Goal: Find contact information: Find contact information

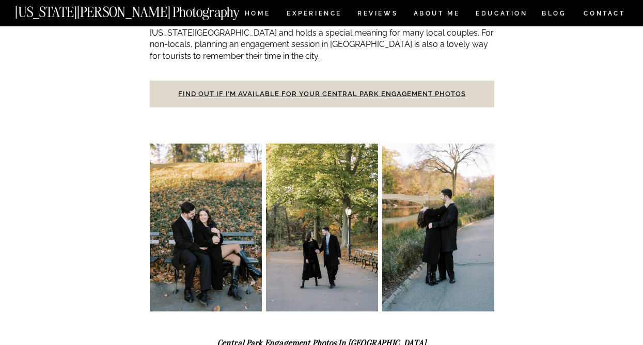
scroll to position [578, 0]
click at [272, 90] on link "Find out if I’m available for your Central Park engagement photos" at bounding box center [322, 94] width 288 height 8
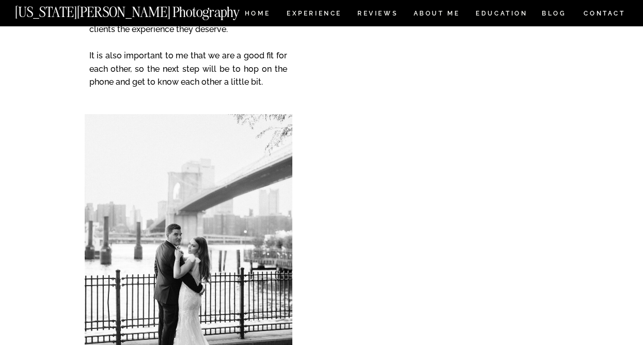
scroll to position [257, 0]
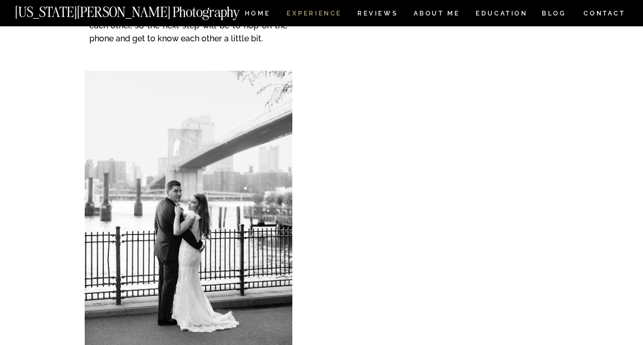
click at [316, 17] on nav "Experience" at bounding box center [314, 14] width 54 height 9
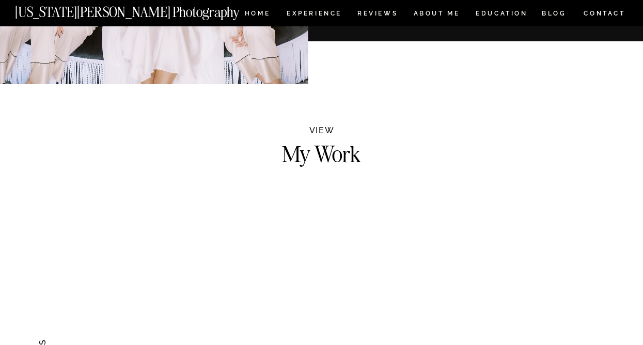
scroll to position [913, 0]
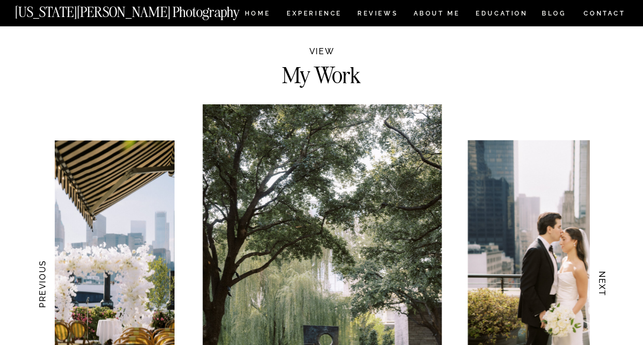
click at [259, 13] on nav "[US_STATE][PERSON_NAME] Photography" at bounding box center [144, 9] width 259 height 9
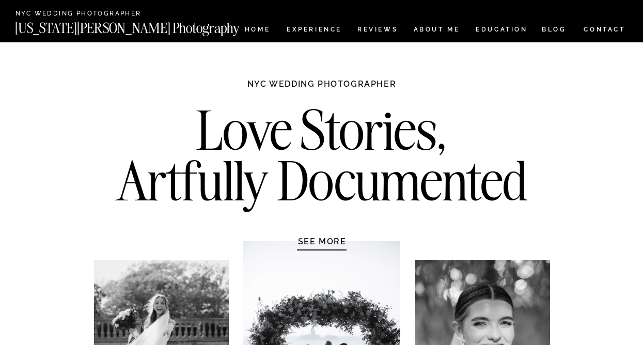
click at [257, 25] on nav "[US_STATE][PERSON_NAME] Photography" at bounding box center [144, 25] width 259 height 9
click at [590, 27] on nav "CONTACT" at bounding box center [604, 29] width 43 height 11
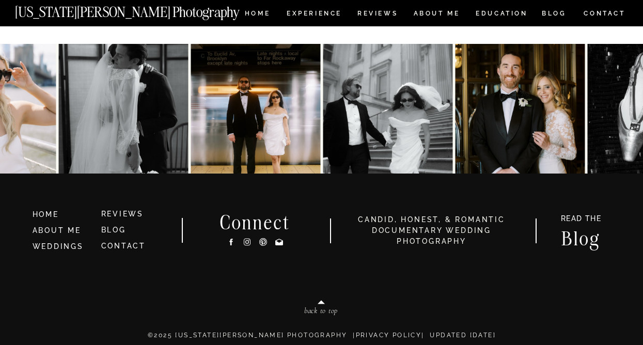
scroll to position [628, 0]
